Goal: Use online tool/utility: Utilize a website feature to perform a specific function

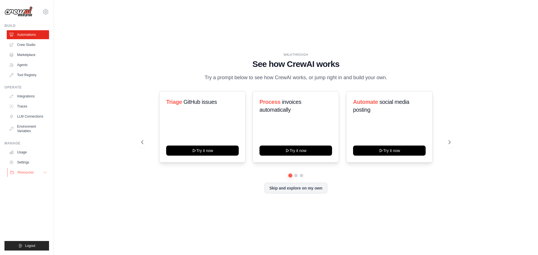
click at [38, 172] on button "Resources" at bounding box center [28, 172] width 42 height 9
click at [29, 46] on link "Crew Studio" at bounding box center [28, 44] width 42 height 9
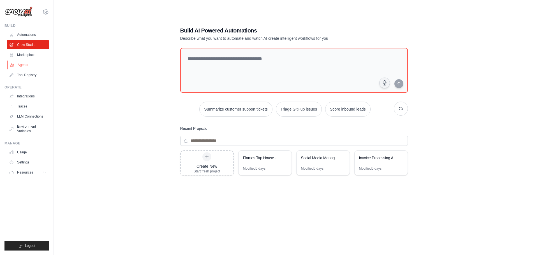
click at [27, 63] on link "Agents" at bounding box center [28, 65] width 42 height 9
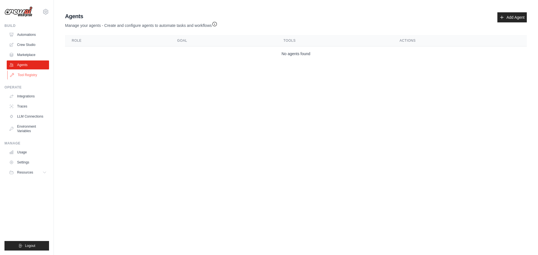
click at [26, 75] on link "Tool Registry" at bounding box center [28, 75] width 42 height 9
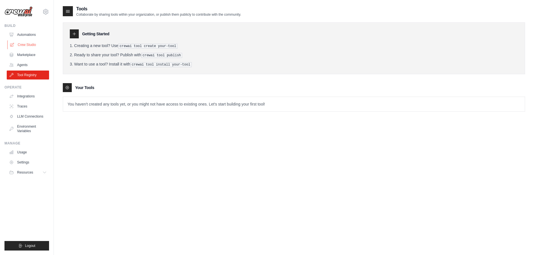
click at [24, 42] on link "Crew Studio" at bounding box center [28, 44] width 42 height 9
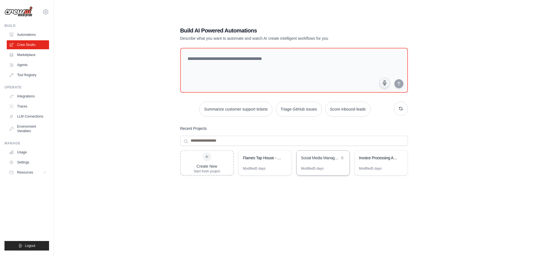
click at [306, 160] on div "Social Media Management Suite" at bounding box center [320, 158] width 38 height 6
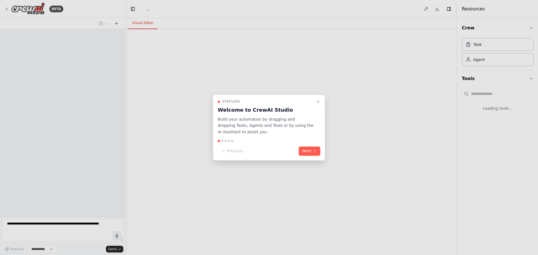
select select "****"
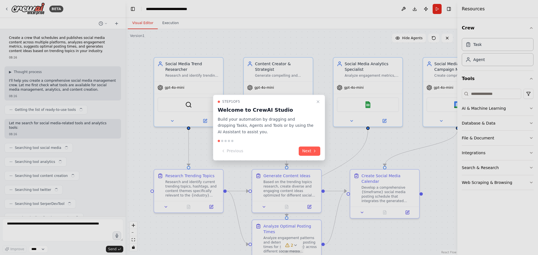
scroll to position [588, 0]
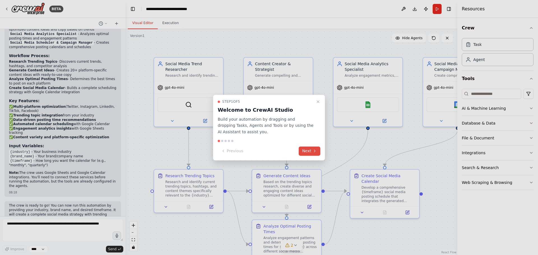
click at [307, 151] on button "Next" at bounding box center [310, 151] width 22 height 9
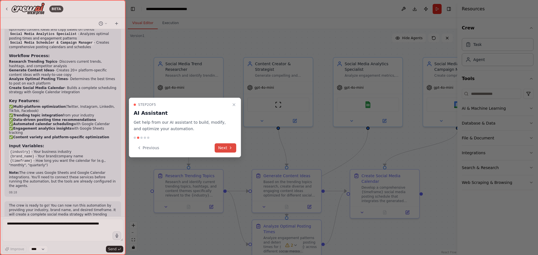
click at [229, 146] on icon at bounding box center [230, 148] width 4 height 4
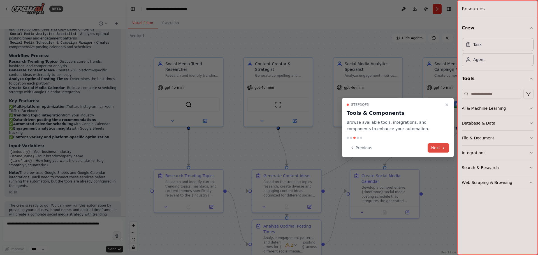
click at [438, 146] on button "Next" at bounding box center [439, 147] width 22 height 9
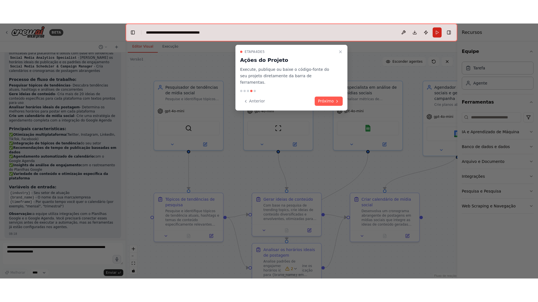
scroll to position [580, 0]
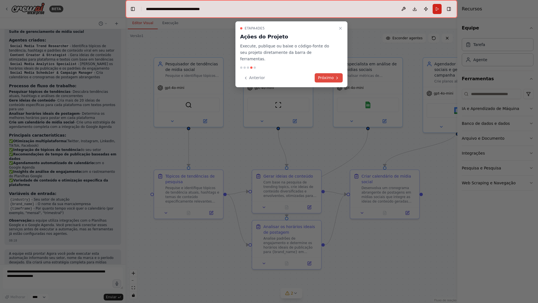
click at [332, 75] on font "Próximo" at bounding box center [326, 77] width 16 height 4
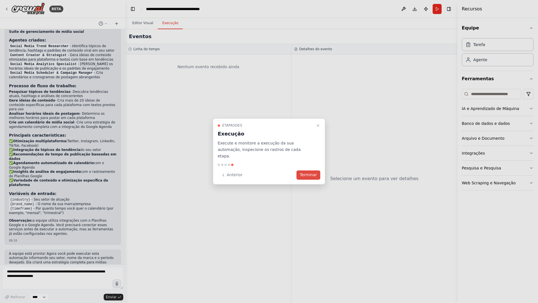
click at [315, 174] on font "Terminar" at bounding box center [308, 175] width 17 height 4
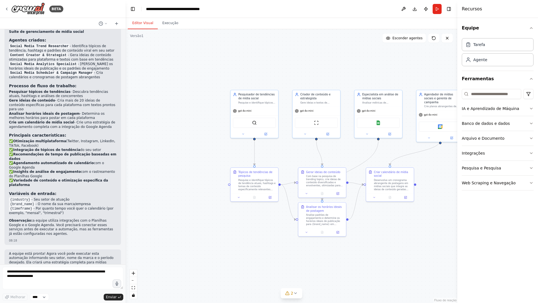
drag, startPoint x: 432, startPoint y: 178, endPoint x: 385, endPoint y: 164, distance: 48.6
click at [393, 164] on div ".deletable-edge-delete-btn { width: 20px; height: 20px; border: 0px solid #ffff…" at bounding box center [292, 165] width 332 height 273
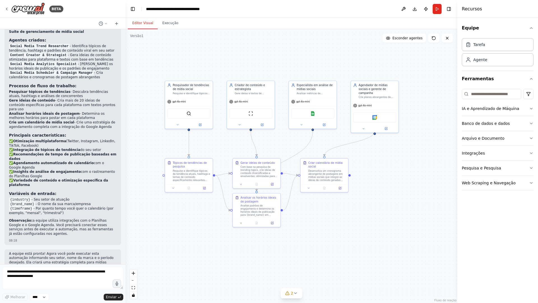
drag, startPoint x: 374, startPoint y: 164, endPoint x: 346, endPoint y: 170, distance: 27.9
click at [346, 170] on div ".deletable-edge-delete-btn { width: 20px; height: 20px; border: 0px solid #ffff…" at bounding box center [292, 165] width 332 height 273
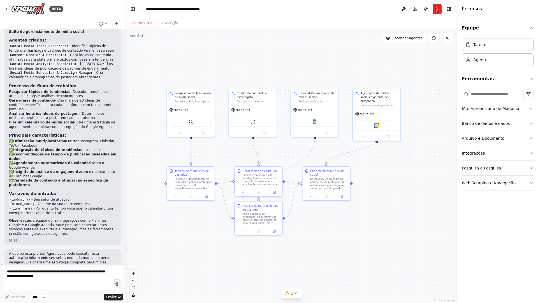
drag, startPoint x: 367, startPoint y: 176, endPoint x: 388, endPoint y: 176, distance: 20.7
click at [385, 177] on div ".deletable-edge-delete-btn { width: 20px; height: 20px; border: 0px solid #ffff…" at bounding box center [292, 165] width 332 height 273
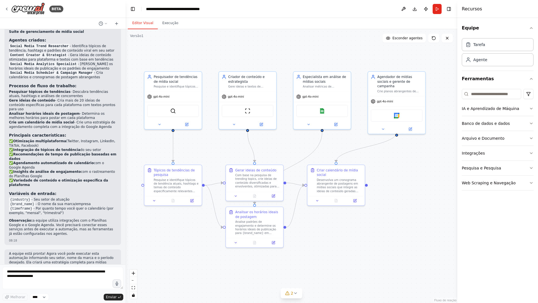
drag, startPoint x: 396, startPoint y: 178, endPoint x: 419, endPoint y: 186, distance: 24.5
click at [419, 186] on div ".deletable-edge-delete-btn { width: 20px; height: 20px; border: 0px solid #ffff…" at bounding box center [292, 165] width 332 height 273
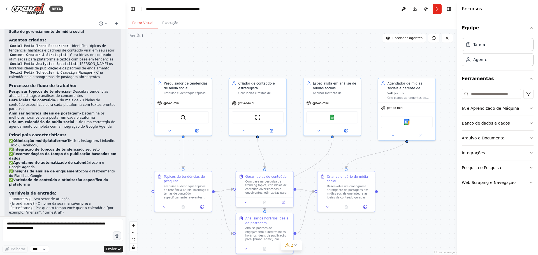
scroll to position [610, 0]
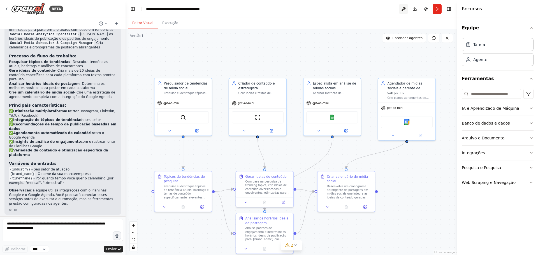
click at [400, 10] on button at bounding box center [403, 9] width 9 height 10
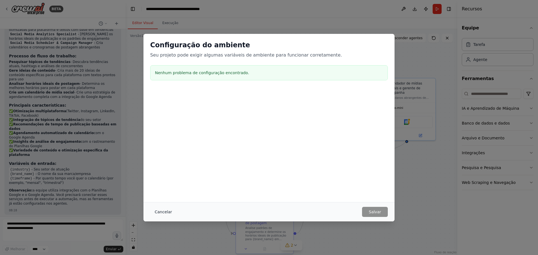
click at [156, 211] on font "Cancelar" at bounding box center [163, 212] width 17 height 4
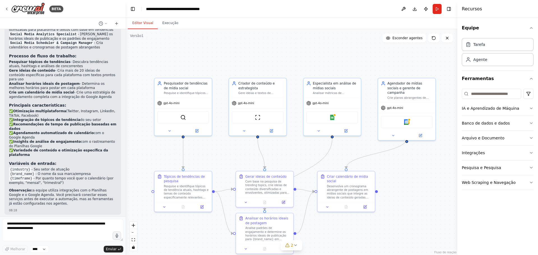
click at [534, 183] on div "Equipe Tarefa Agente Ferramentas IA e Aprendizado de Máquina Banco de dados e d…" at bounding box center [497, 136] width 81 height 237
click at [530, 184] on icon "button" at bounding box center [531, 182] width 4 height 4
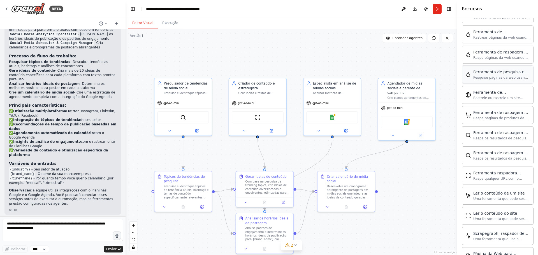
scroll to position [251, 0]
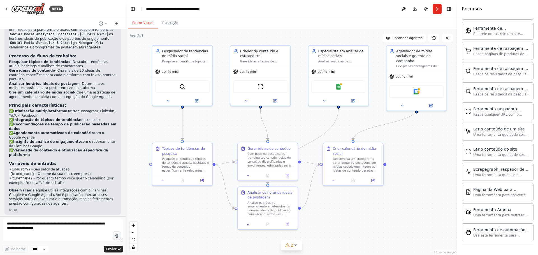
drag, startPoint x: 415, startPoint y: 178, endPoint x: 425, endPoint y: 150, distance: 29.7
click at [425, 150] on div ".deletable-edge-delete-btn { width: 20px; height: 20px; border: 0px solid #ffff…" at bounding box center [292, 142] width 332 height 226
click at [298, 252] on div ".deletable-edge-delete-btn { width: 20px; height: 20px; border: 0px solid #ffff…" at bounding box center [292, 142] width 332 height 226
click at [298, 249] on button "2" at bounding box center [292, 245] width 22 height 10
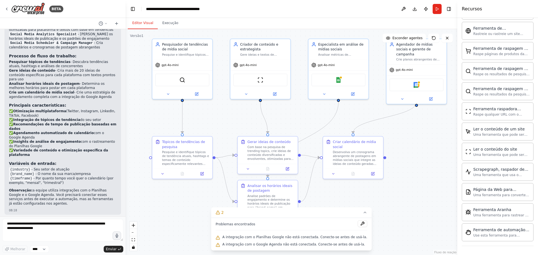
drag, startPoint x: 410, startPoint y: 173, endPoint x: 410, endPoint y: 166, distance: 6.7
click at [410, 166] on div ".deletable-edge-delete-btn { width: 20px; height: 20px; border: 0px solid #ffff…" at bounding box center [292, 142] width 332 height 226
click at [415, 173] on div ".deletable-edge-delete-btn { width: 20px; height: 20px; border: 0px solid #ffff…" at bounding box center [292, 142] width 332 height 226
click at [435, 64] on div "gpt-4o-mini" at bounding box center [415, 69] width 60 height 11
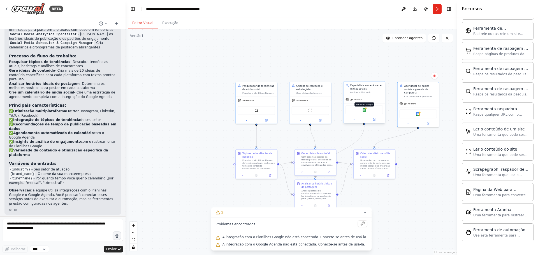
click at [364, 110] on img at bounding box center [364, 110] width 4 height 4
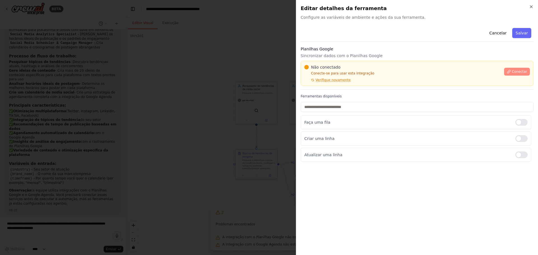
click at [520, 71] on font "Conectar" at bounding box center [519, 72] width 15 height 4
click at [319, 78] on div "Não conectado Conecte-se para usar esta integração Verifique novamente" at bounding box center [402, 73] width 196 height 18
click at [314, 81] on icon at bounding box center [313, 80] width 2 height 2
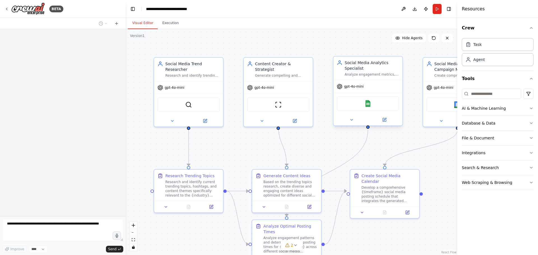
click at [370, 109] on div "Google Sheets" at bounding box center [368, 103] width 62 height 15
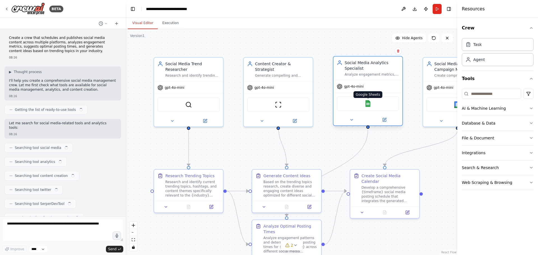
scroll to position [588, 0]
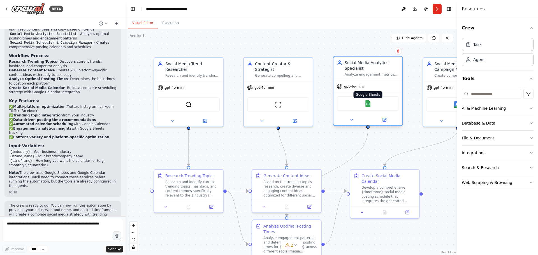
click at [366, 104] on img at bounding box center [368, 103] width 7 height 7
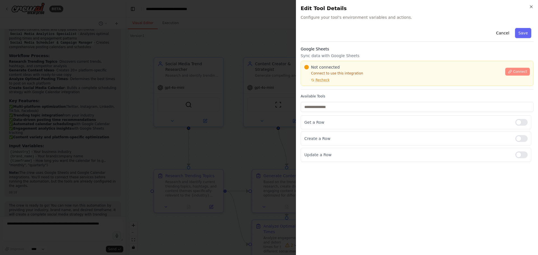
click at [518, 70] on span "Connect" at bounding box center [520, 71] width 14 height 4
click at [321, 81] on span "Recheck" at bounding box center [323, 80] width 14 height 4
click at [277, 74] on div at bounding box center [269, 127] width 538 height 255
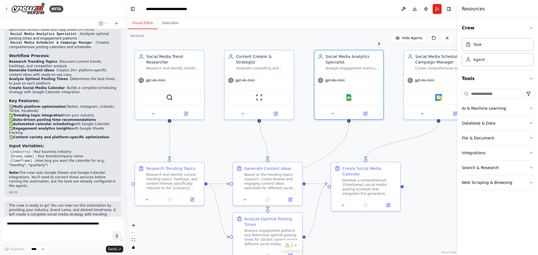
drag, startPoint x: 451, startPoint y: 179, endPoint x: 431, endPoint y: 172, distance: 21.1
click at [431, 172] on div ".deletable-edge-delete-btn { width: 20px; height: 20px; border: 0px solid #ffff…" at bounding box center [292, 142] width 332 height 226
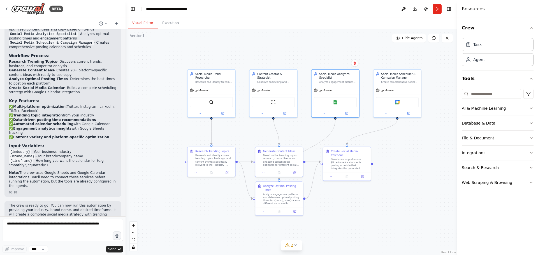
drag, startPoint x: 437, startPoint y: 167, endPoint x: 402, endPoint y: 147, distance: 40.3
click at [402, 147] on div ".deletable-edge-delete-btn { width: 20px; height: 20px; border: 0px solid #ffff…" at bounding box center [292, 142] width 332 height 226
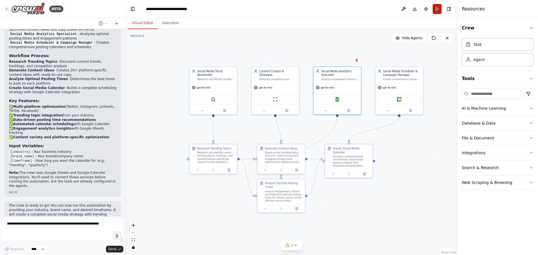
click at [436, 7] on button "Run" at bounding box center [437, 9] width 9 height 10
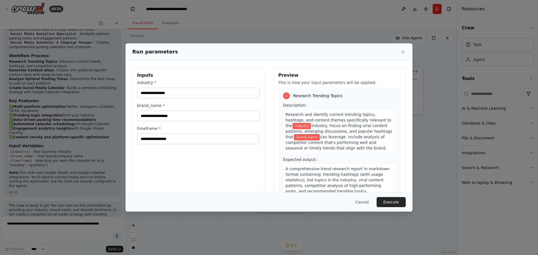
click at [400, 51] on div "Run parameters" at bounding box center [268, 52] width 273 height 8
click at [401, 54] on icon at bounding box center [403, 52] width 6 height 6
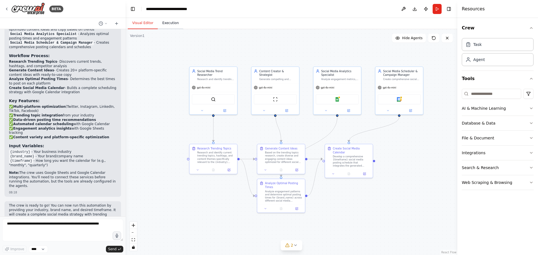
click at [165, 25] on button "Execution" at bounding box center [170, 23] width 25 height 12
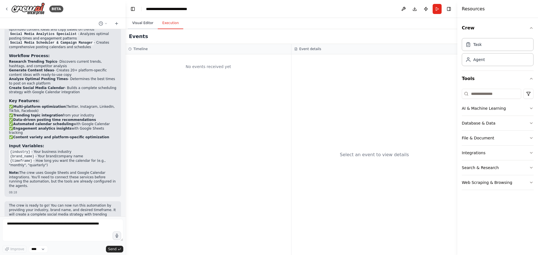
click at [139, 25] on button "Visual Editor" at bounding box center [143, 23] width 30 height 12
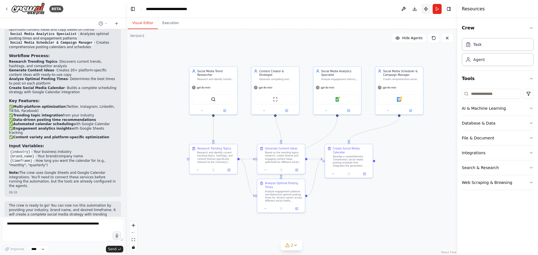
click at [425, 10] on button "Publish" at bounding box center [425, 9] width 9 height 10
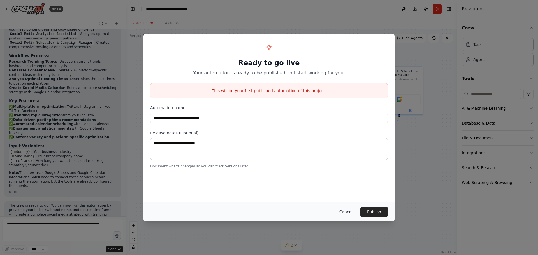
click at [347, 211] on button "Cancel" at bounding box center [346, 212] width 22 height 10
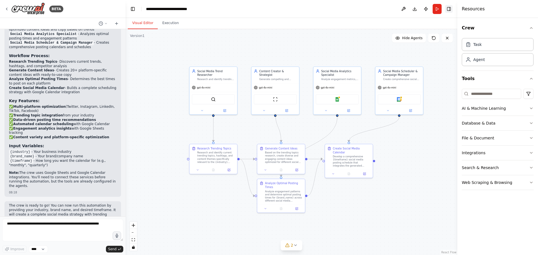
click at [449, 11] on button "Toggle Right Sidebar" at bounding box center [449, 9] width 8 height 8
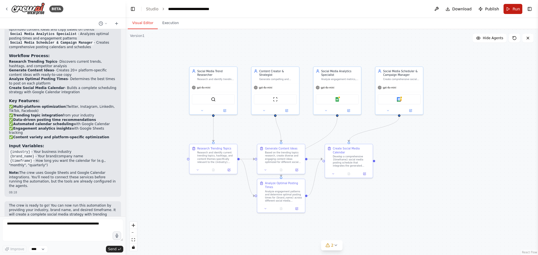
click at [510, 8] on button "Run" at bounding box center [513, 9] width 19 height 10
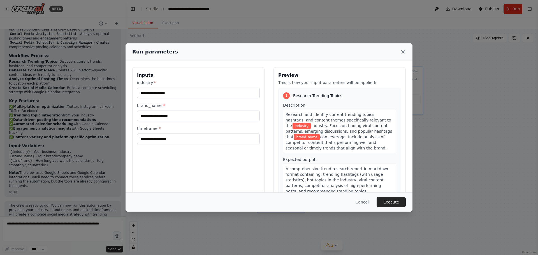
click at [401, 52] on icon at bounding box center [403, 52] width 6 height 6
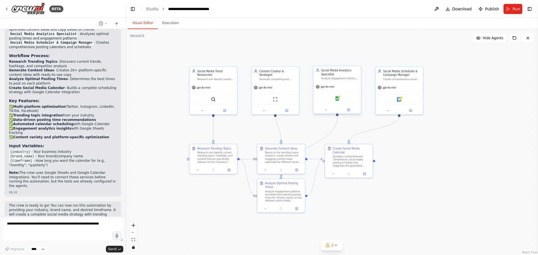
click at [340, 99] on div "Google Sheets" at bounding box center [337, 99] width 43 height 10
click at [326, 99] on div "Google Sheets" at bounding box center [337, 99] width 43 height 10
click at [334, 99] on div "Google Sheets" at bounding box center [337, 99] width 43 height 10
click at [340, 99] on div "Google Sheets" at bounding box center [337, 99] width 43 height 10
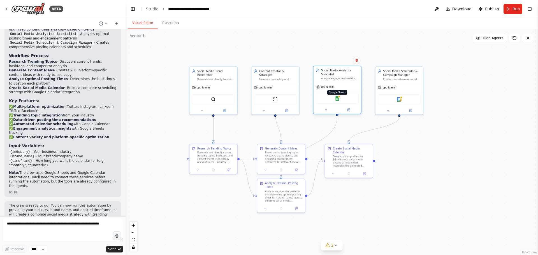
click at [337, 97] on img at bounding box center [337, 98] width 5 height 5
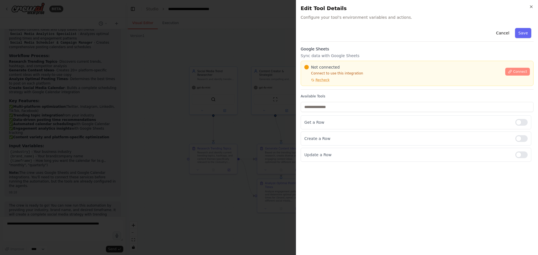
click at [512, 70] on icon at bounding box center [510, 72] width 4 height 4
click at [316, 79] on span "Recheck" at bounding box center [323, 80] width 14 height 4
click at [312, 77] on div "Not connected Connect to use this integration Recheck" at bounding box center [403, 73] width 198 height 18
click at [304, 81] on div "Not connected Connect to use this integration Recheck Connect" at bounding box center [417, 73] width 233 height 25
click at [309, 80] on button "Recheck" at bounding box center [316, 80] width 25 height 4
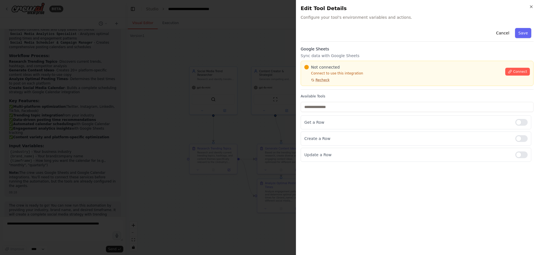
click at [307, 78] on button "Recheck" at bounding box center [316, 80] width 25 height 4
click at [366, 72] on p "Connect to use this integration" at bounding box center [403, 73] width 198 height 4
click at [366, 71] on p "Connect to use this integration" at bounding box center [403, 73] width 198 height 4
click at [367, 71] on p "Connect to use this integration" at bounding box center [403, 73] width 198 height 4
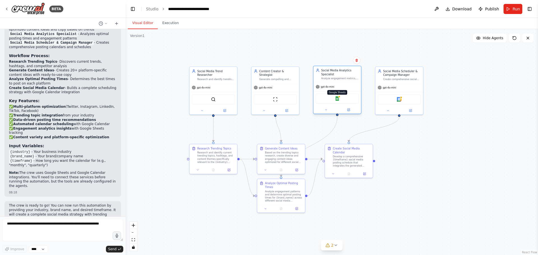
click at [338, 99] on img at bounding box center [337, 98] width 5 height 5
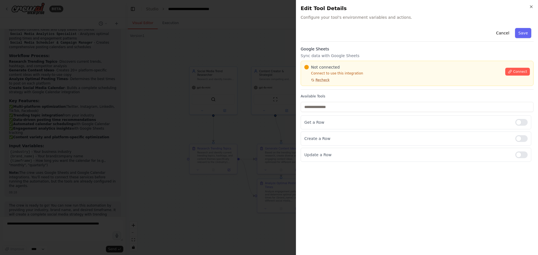
click at [323, 81] on span "Recheck" at bounding box center [323, 80] width 14 height 4
click at [325, 81] on span "Recheck" at bounding box center [323, 80] width 14 height 4
click at [530, 33] on button "Save" at bounding box center [523, 33] width 16 height 10
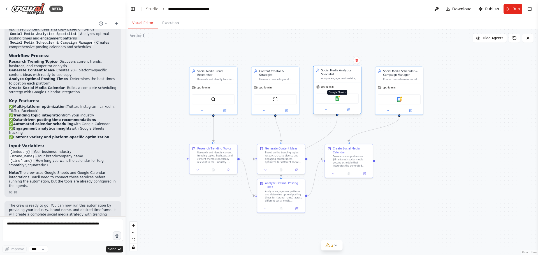
click at [337, 99] on img at bounding box center [337, 98] width 5 height 5
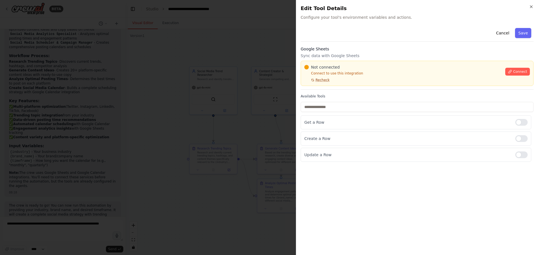
click at [322, 81] on span "Recheck" at bounding box center [323, 80] width 14 height 4
click at [520, 73] on span "Connect" at bounding box center [520, 71] width 14 height 4
click at [307, 78] on button "Recheck" at bounding box center [316, 80] width 25 height 4
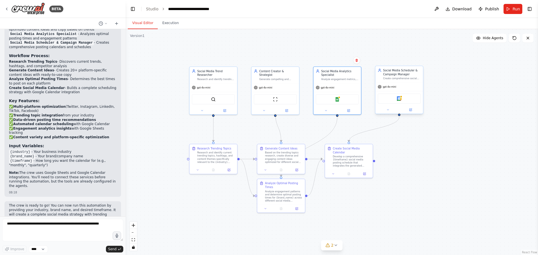
click at [400, 95] on div "Google Calendar" at bounding box center [399, 99] width 43 height 10
click at [399, 98] on img at bounding box center [399, 98] width 5 height 5
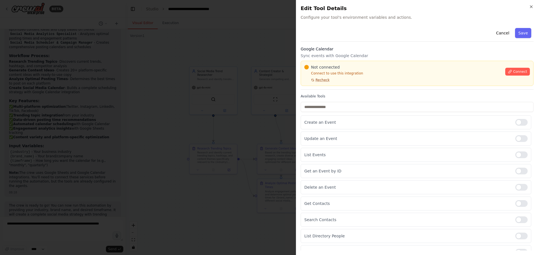
click at [323, 81] on span "Recheck" at bounding box center [323, 80] width 14 height 4
click at [514, 68] on button "Connect" at bounding box center [517, 72] width 25 height 8
click at [318, 80] on span "Recheck" at bounding box center [323, 80] width 14 height 4
click at [366, 70] on div "Not connected" at bounding box center [403, 67] width 198 height 6
click at [366, 72] on p "Connect to use this integration" at bounding box center [403, 73] width 198 height 4
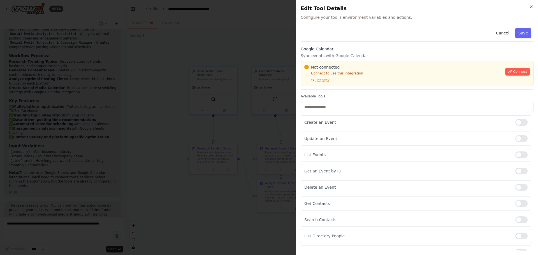
click at [367, 69] on div "Not connected" at bounding box center [403, 67] width 198 height 6
click at [368, 68] on div "Not connected" at bounding box center [403, 67] width 198 height 6
click at [372, 65] on div "Not connected" at bounding box center [403, 67] width 198 height 6
click at [366, 75] on p "Connect to use this integration" at bounding box center [403, 73] width 198 height 4
click at [369, 68] on div "Not connected" at bounding box center [403, 67] width 198 height 6
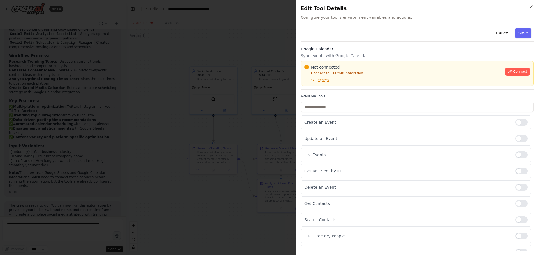
click at [369, 67] on div "Not connected" at bounding box center [403, 67] width 198 height 6
click at [367, 67] on div "Not connected" at bounding box center [403, 67] width 198 height 6
click at [402, 87] on div "Google Calendar Sync events with Google Calendar Not connected Connect to use t…" at bounding box center [417, 67] width 233 height 43
